Goal: Task Accomplishment & Management: Use online tool/utility

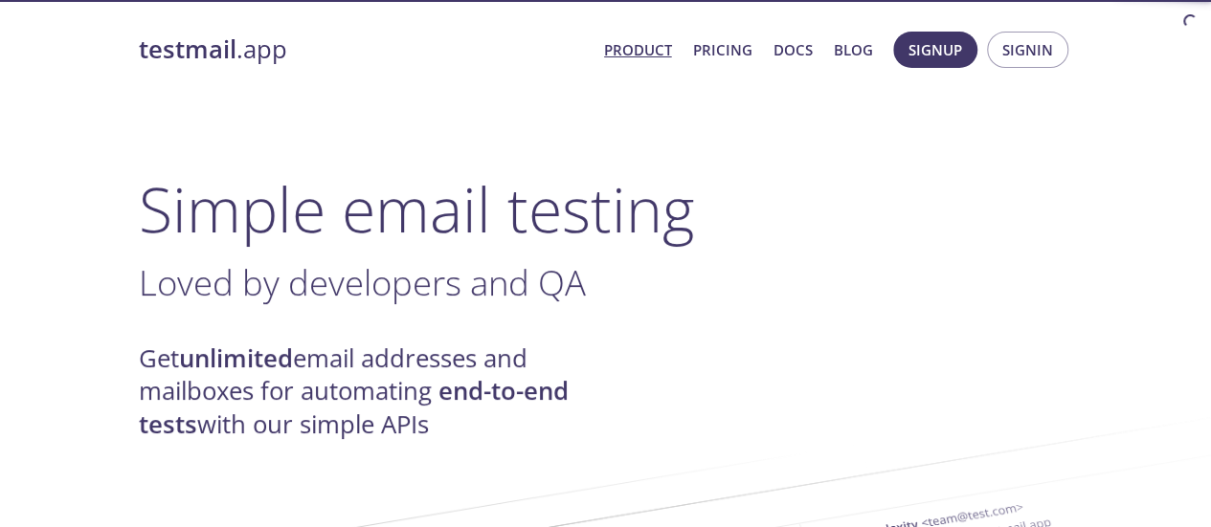
click at [1029, 49] on span "Signin" at bounding box center [1027, 49] width 51 height 25
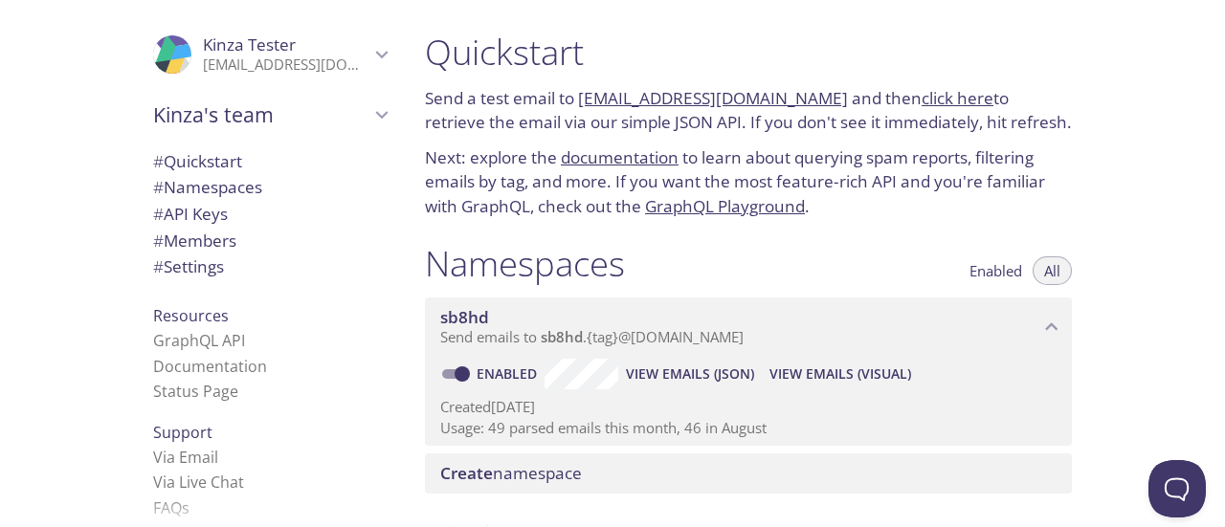
click at [948, 101] on link "click here" at bounding box center [958, 98] width 72 height 22
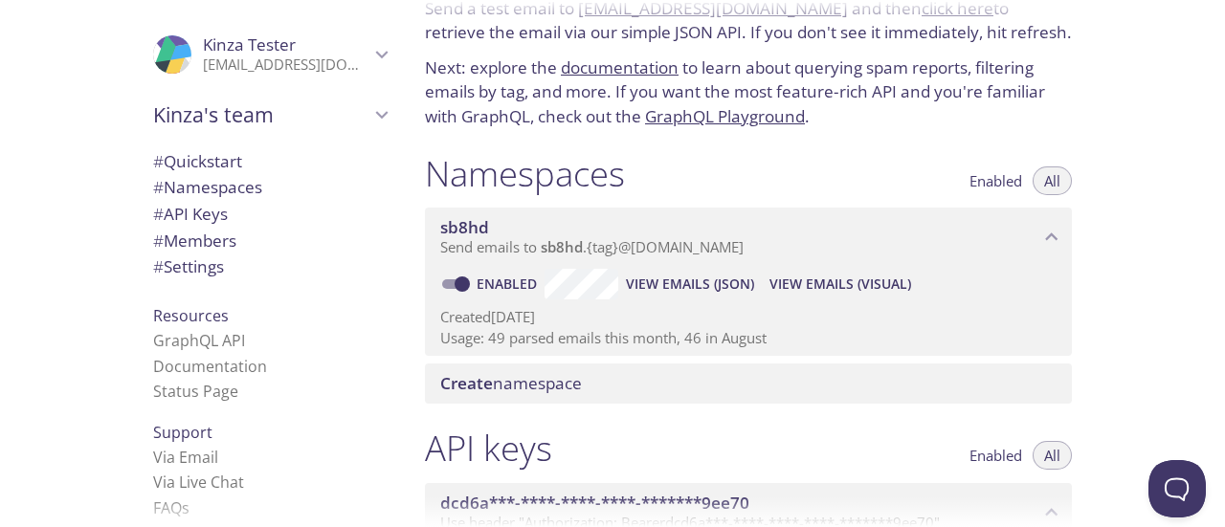
scroll to position [134, 0]
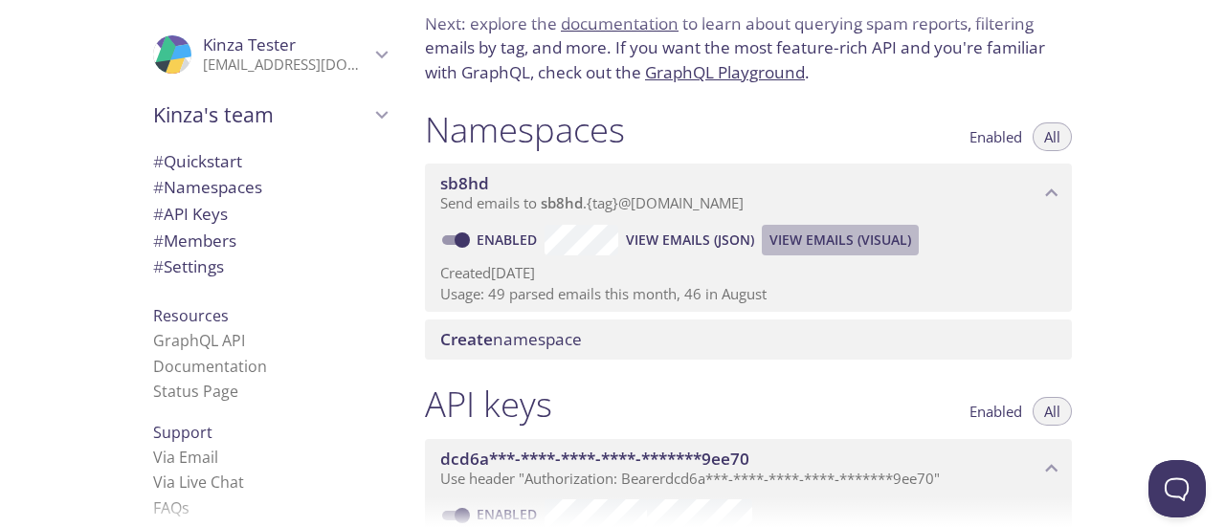
drag, startPoint x: 841, startPoint y: 238, endPoint x: 798, endPoint y: 240, distance: 42.2
click at [798, 240] on span "View Emails (Visual)" at bounding box center [841, 240] width 142 height 23
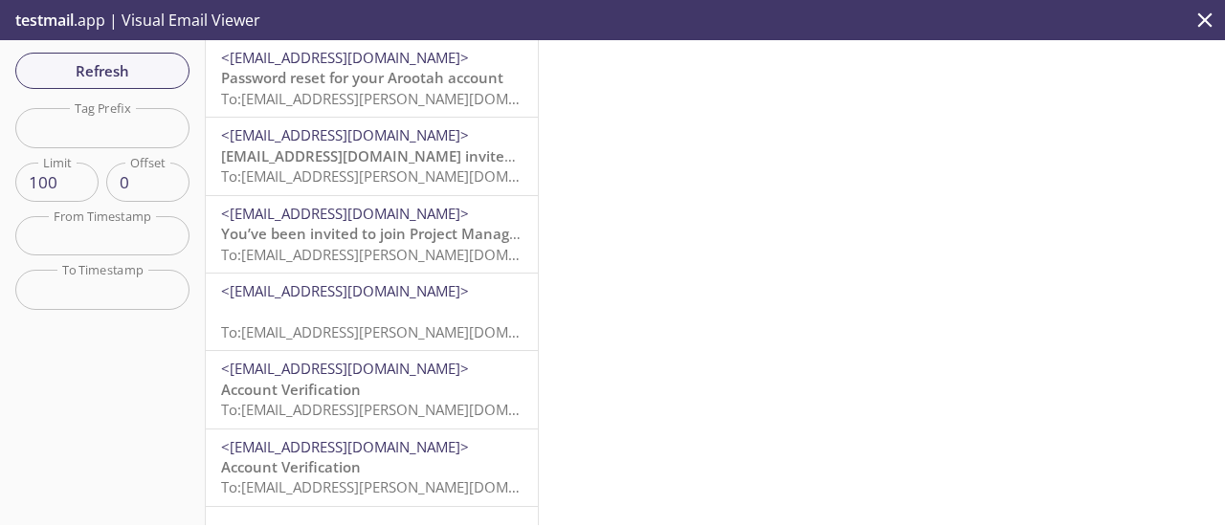
click at [374, 97] on span "To: [EMAIL_ADDRESS][PERSON_NAME][DOMAIN_NAME]" at bounding box center [401, 98] width 361 height 19
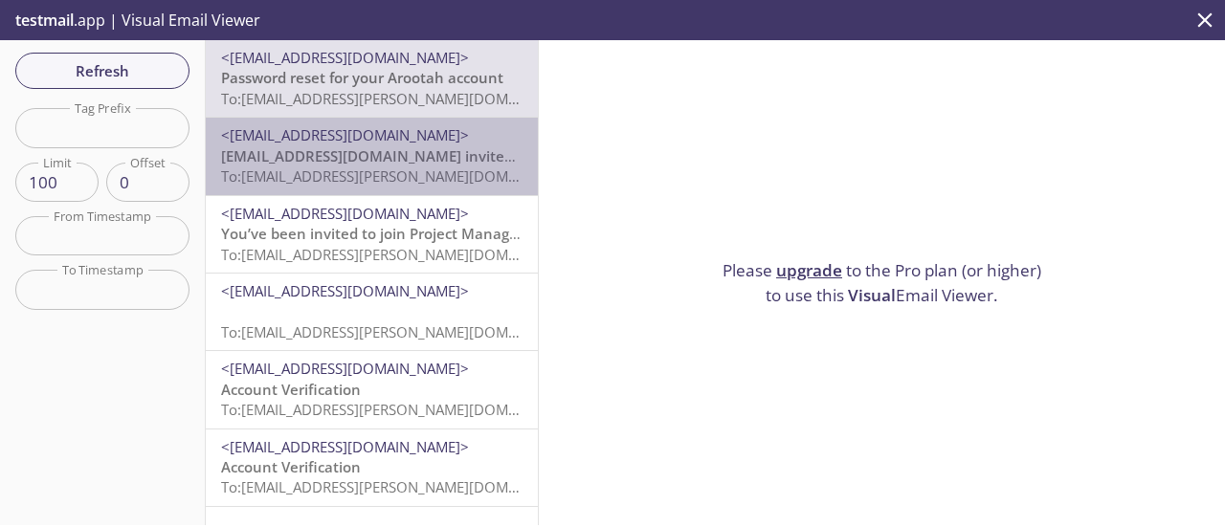
click at [442, 173] on span "To: [EMAIL_ADDRESS][PERSON_NAME][DOMAIN_NAME]" at bounding box center [401, 176] width 361 height 19
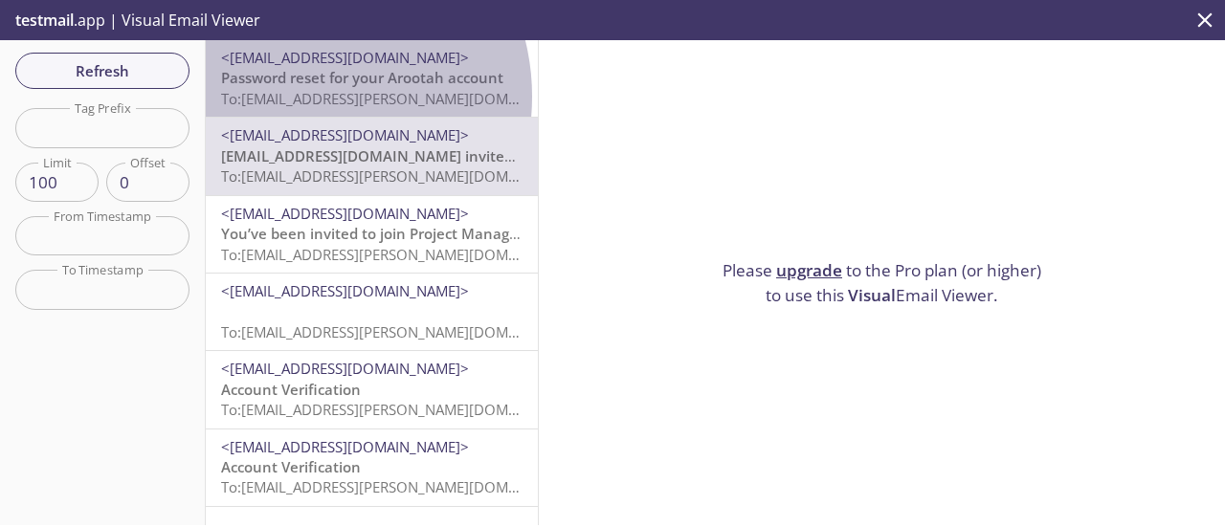
click at [300, 97] on span "To: [EMAIL_ADDRESS][PERSON_NAME][DOMAIN_NAME]" at bounding box center [401, 98] width 361 height 19
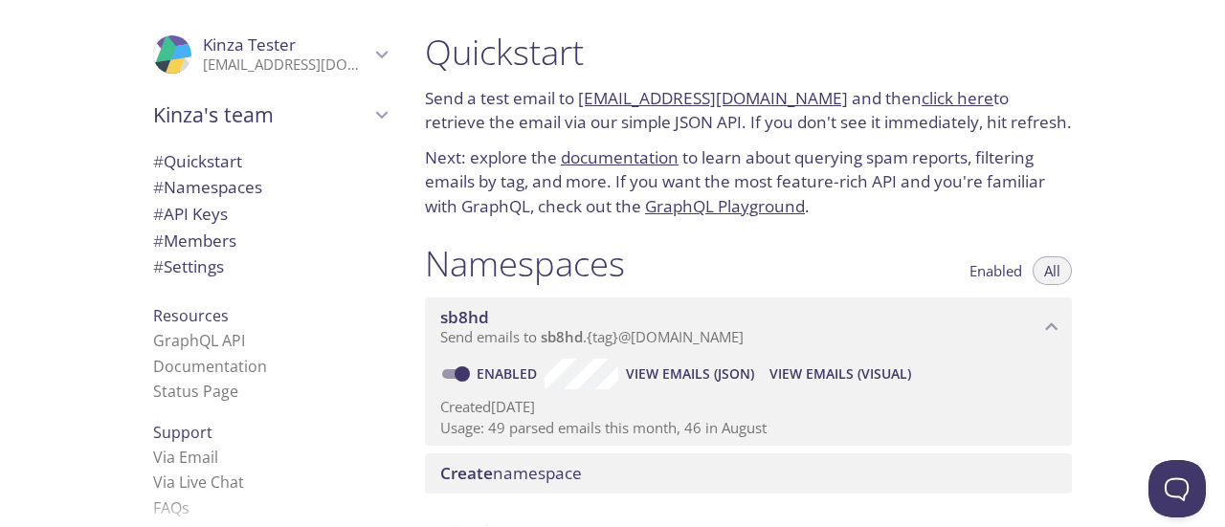
click at [922, 99] on link "click here" at bounding box center [958, 98] width 72 height 22
